Goal: Find specific page/section: Find specific page/section

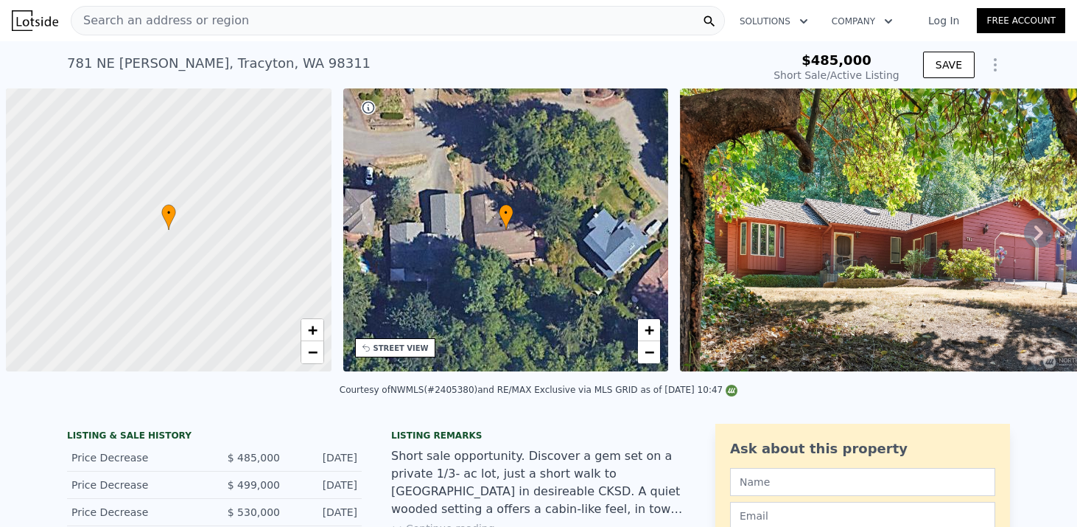
scroll to position [0, 8]
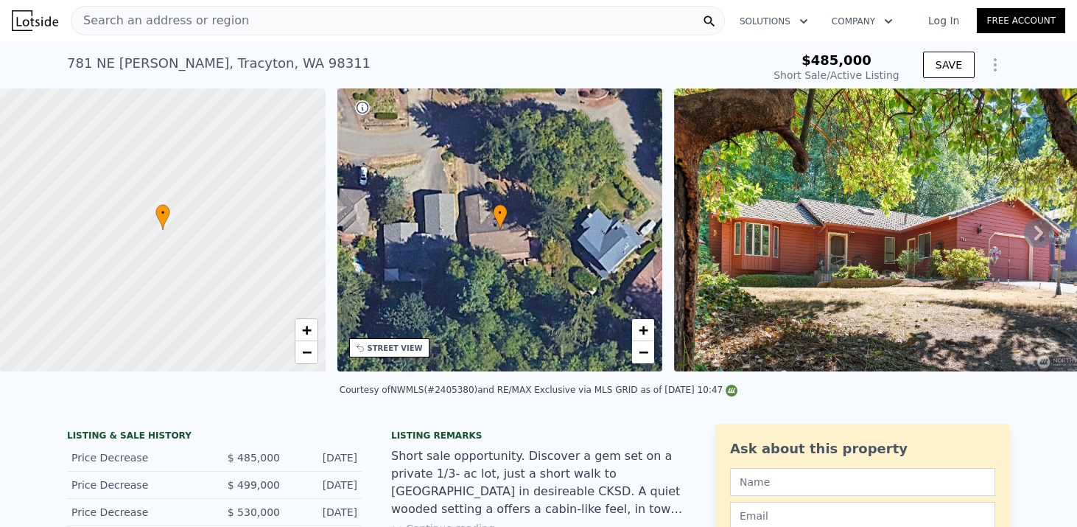
click at [278, 14] on div "Search an address or region" at bounding box center [398, 20] width 654 height 29
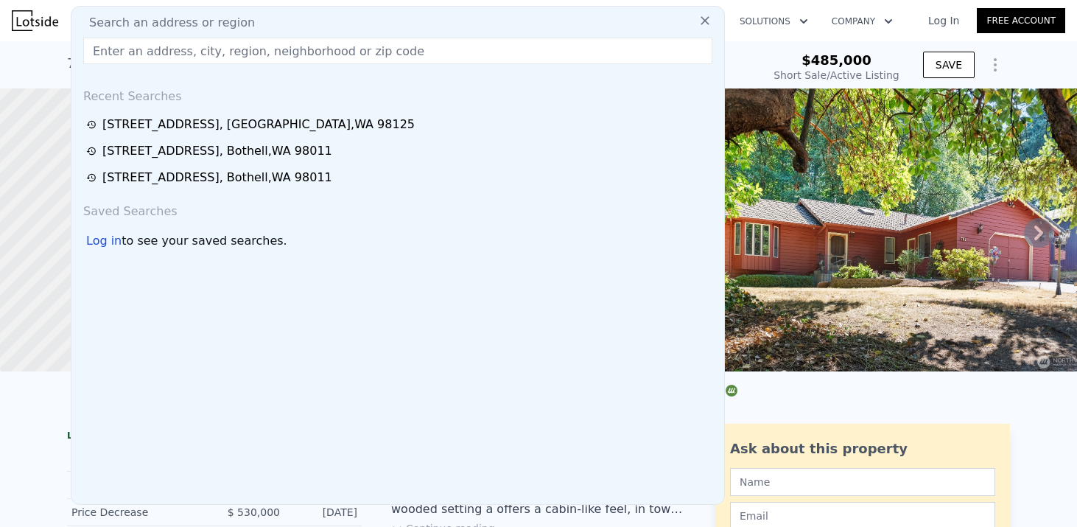
click at [181, 58] on input "text" at bounding box center [397, 51] width 629 height 27
paste input "1015 e [GEOGRAPHIC_DATA], [GEOGRAPHIC_DATA]"
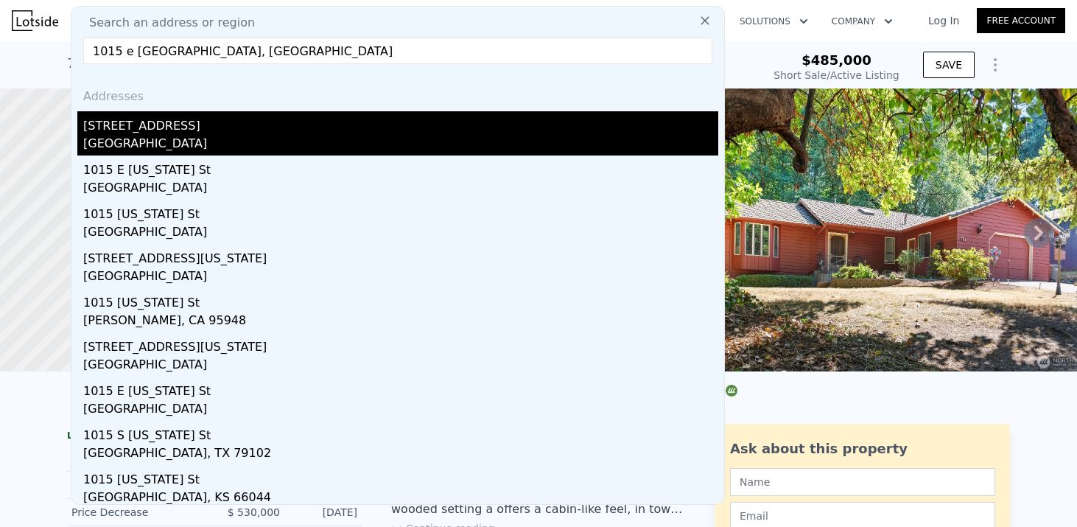
type input "1015 e [GEOGRAPHIC_DATA], [GEOGRAPHIC_DATA]"
click at [193, 138] on div "[GEOGRAPHIC_DATA]" at bounding box center [400, 145] width 635 height 21
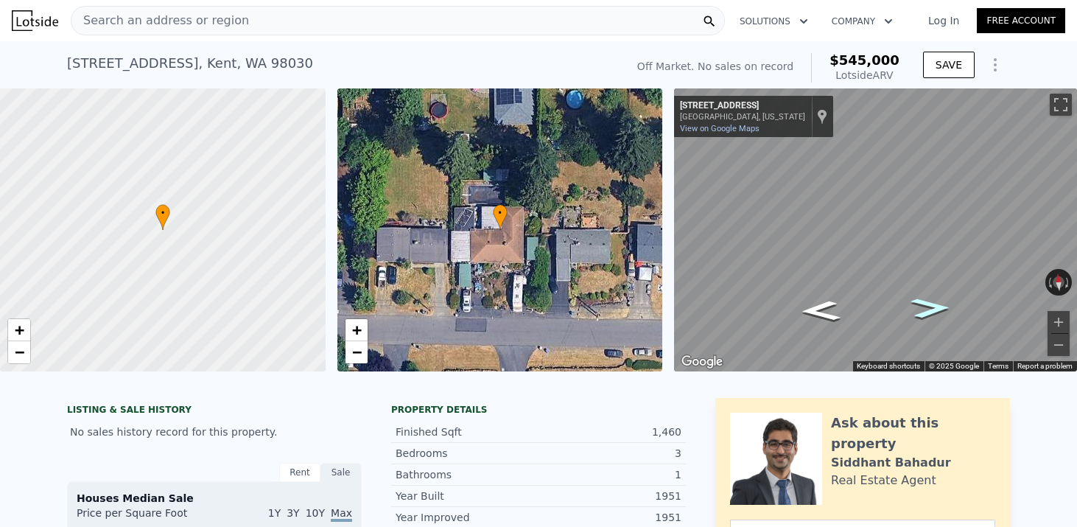
click at [932, 307] on icon "Go East, E Chicago St" at bounding box center [931, 307] width 73 height 29
click at [821, 304] on icon "Go West, E Chicago St" at bounding box center [820, 310] width 73 height 29
click at [1057, 325] on button "Zoom in" at bounding box center [1059, 322] width 22 height 22
click at [636, 175] on div "• + − • + − ← Move left → Move right ↑ Move up ↓ Move down + Zoom in - Zoom out…" at bounding box center [538, 229] width 1077 height 283
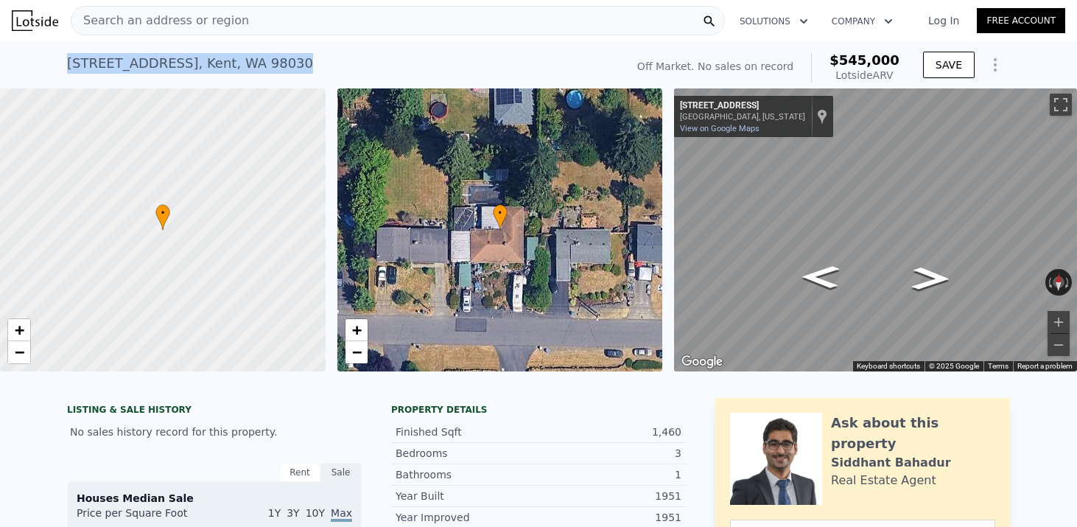
drag, startPoint x: 66, startPoint y: 60, endPoint x: 279, endPoint y: 56, distance: 212.3
click at [279, 57] on div "[STREET_ADDRESS]" at bounding box center [190, 63] width 246 height 21
copy div "[STREET_ADDRESS]"
